Goal: Find specific page/section: Find specific page/section

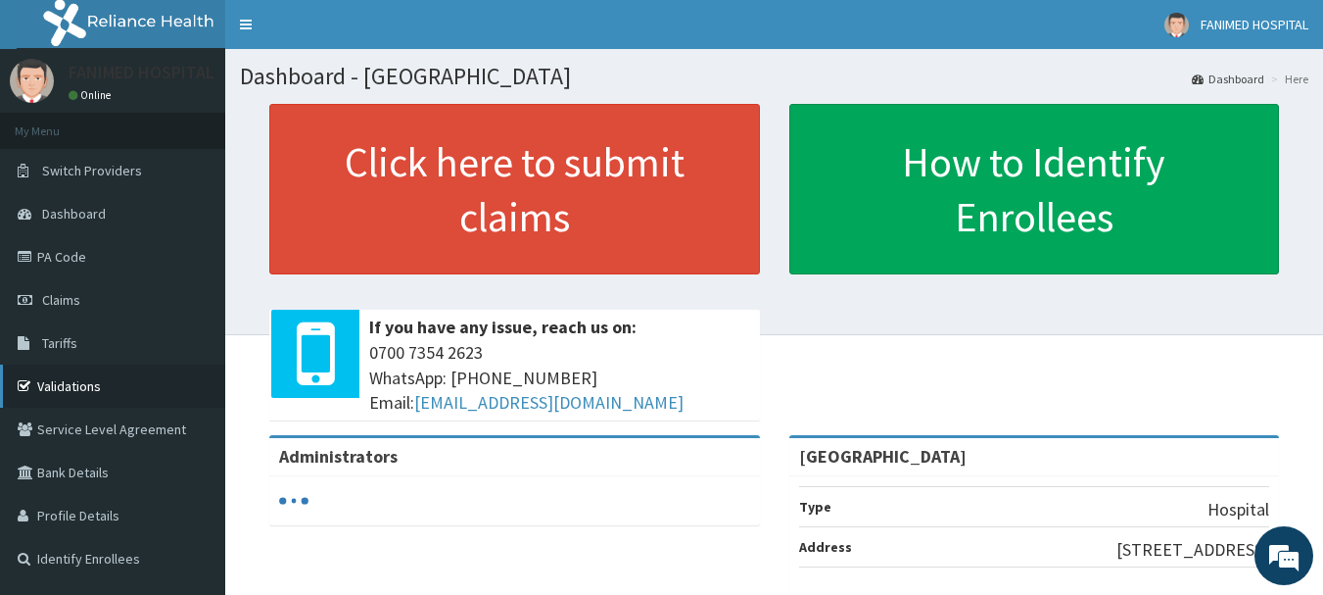
click at [89, 394] on link "Validations" at bounding box center [112, 385] width 225 height 43
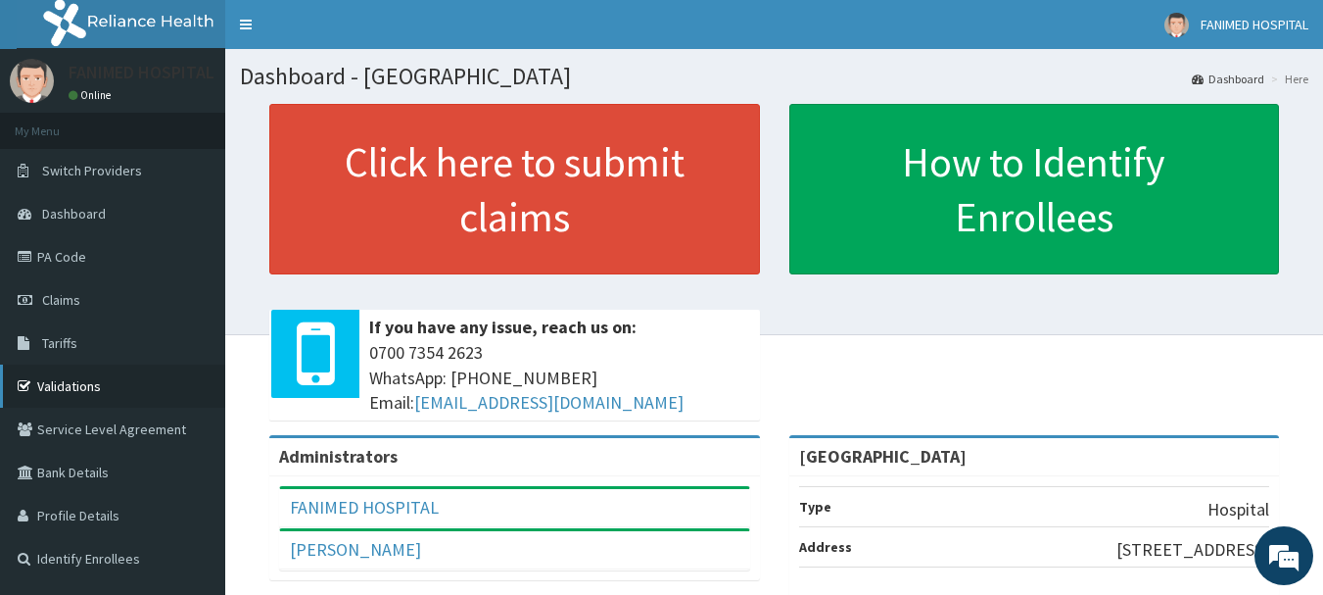
click at [101, 385] on link "Validations" at bounding box center [112, 385] width 225 height 43
